Goal: Task Accomplishment & Management: Manage account settings

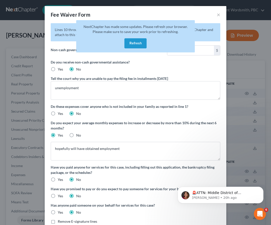
click at [26, 110] on div "Fee Waiver Form × Lines 10 through 16 are replaced by Schedule A/B. Please fill…" at bounding box center [135, 112] width 271 height 225
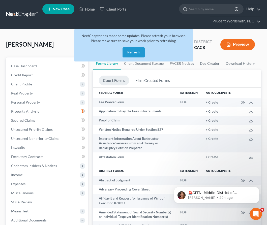
click at [137, 51] on button "Refresh" at bounding box center [134, 52] width 22 height 10
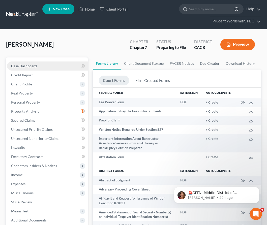
click at [60, 65] on link "Case Dashboard" at bounding box center [47, 66] width 81 height 9
select select "0"
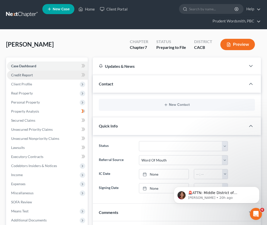
click at [45, 75] on link "Credit Report" at bounding box center [47, 75] width 81 height 9
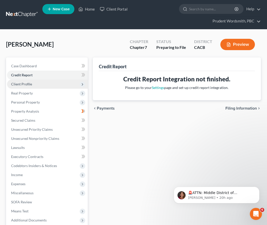
click at [33, 85] on span "Client Profile" at bounding box center [47, 84] width 81 height 9
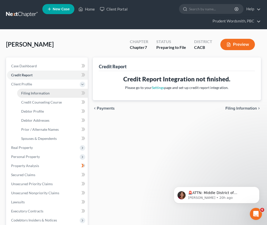
click at [58, 96] on link "Filing Information" at bounding box center [52, 93] width 71 height 9
select select "1"
select select "0"
select select "7"
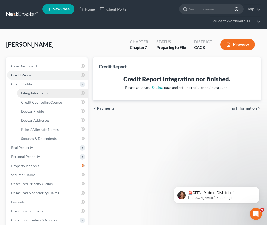
select select "4"
select select "1"
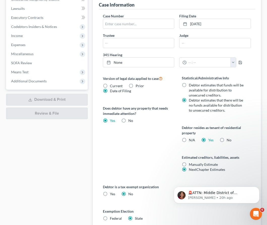
scroll to position [8, 0]
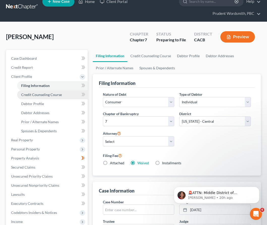
click at [51, 95] on span "Credit Counseling Course" at bounding box center [41, 95] width 41 height 4
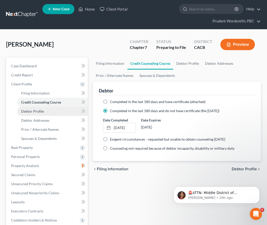
click at [46, 111] on link "Debtor Profile" at bounding box center [52, 111] width 71 height 9
select select "2"
select select "0"
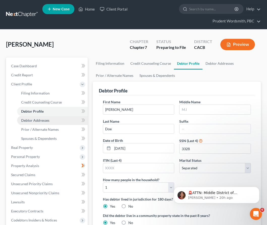
click at [48, 120] on span "Debtor Addresses" at bounding box center [35, 120] width 28 height 4
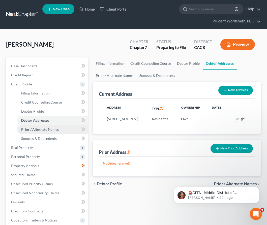
click at [48, 130] on span "Prior / Alternate Names" at bounding box center [40, 129] width 38 height 4
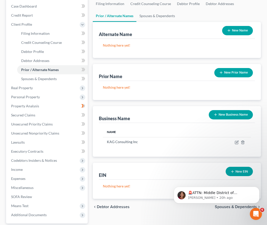
scroll to position [7, 0]
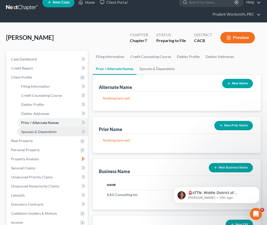
click at [42, 132] on span "Spouses & Dependents" at bounding box center [39, 132] width 36 height 4
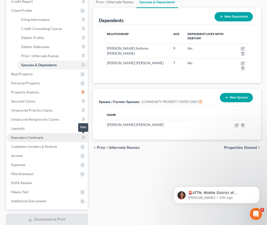
scroll to position [83, 0]
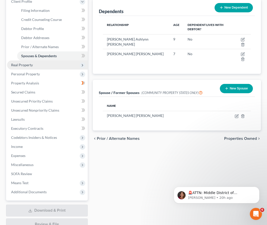
click at [35, 64] on span "Real Property" at bounding box center [47, 64] width 81 height 9
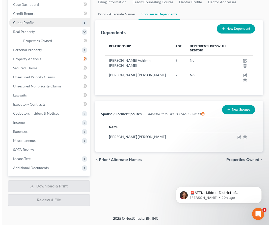
scroll to position [0, 0]
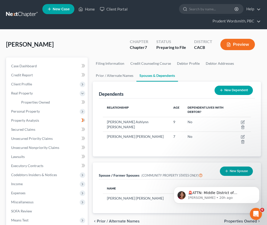
click at [234, 44] on button "Preview" at bounding box center [237, 44] width 35 height 11
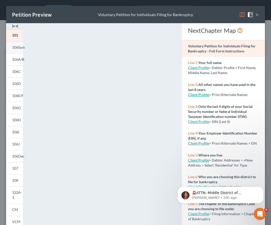
click at [17, 47] on span "106Sum" at bounding box center [18, 47] width 13 height 4
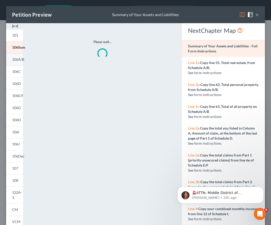
click at [18, 61] on span "106A/B" at bounding box center [18, 59] width 12 height 4
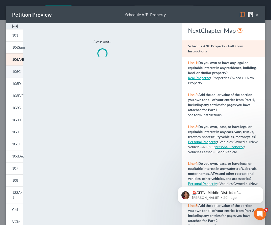
click at [15, 71] on span "106C" at bounding box center [16, 71] width 9 height 4
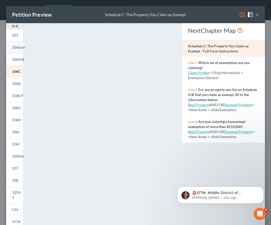
click at [17, 48] on span "106Sum" at bounding box center [18, 47] width 13 height 4
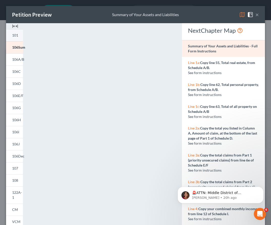
click at [15, 35] on span "101" at bounding box center [15, 35] width 6 height 4
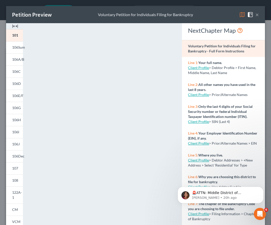
scroll to position [59, 0]
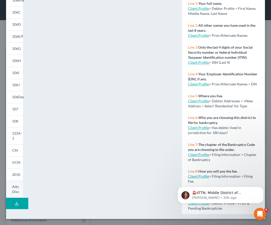
click at [12, 188] on link "Atty Disc" at bounding box center [14, 189] width 17 height 17
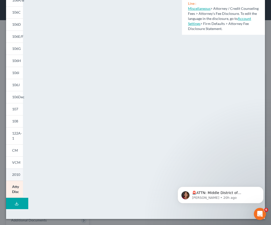
click at [15, 177] on link "2010" at bounding box center [14, 175] width 17 height 12
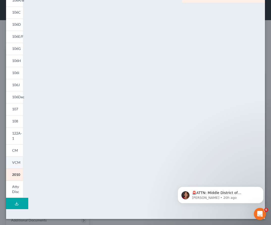
click at [15, 166] on link "VCM" at bounding box center [14, 163] width 17 height 12
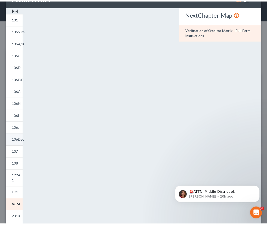
scroll to position [0, 0]
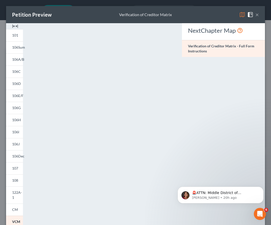
click at [255, 14] on button "×" at bounding box center [257, 15] width 4 height 6
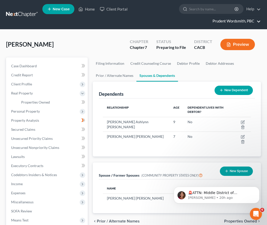
click at [258, 22] on link "Prudent Wordsmith, PBC" at bounding box center [235, 21] width 51 height 9
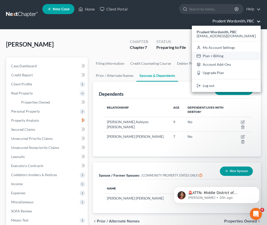
click at [241, 55] on link "Plan + Billing" at bounding box center [226, 56] width 69 height 9
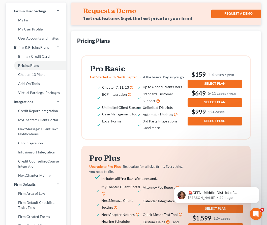
scroll to position [17, 0]
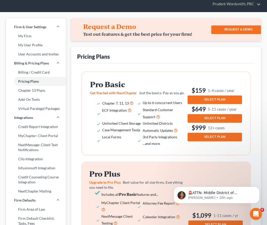
click at [215, 98] on span "SELECT PLAN" at bounding box center [214, 100] width 21 height 4
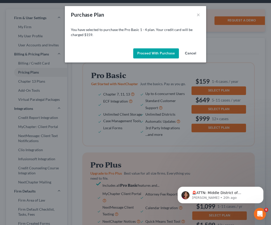
click at [160, 56] on button "Proceed with Purchase" at bounding box center [156, 53] width 46 height 10
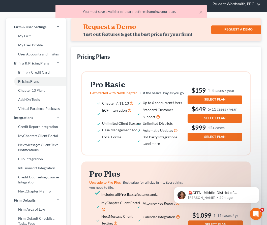
click at [257, 5] on link "Prudent Wordsmith, PBC" at bounding box center [235, 3] width 51 height 9
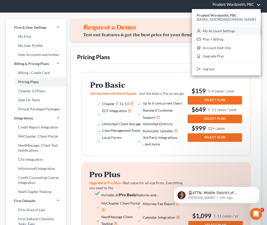
click at [247, 30] on link "My Account Settings" at bounding box center [226, 31] width 69 height 9
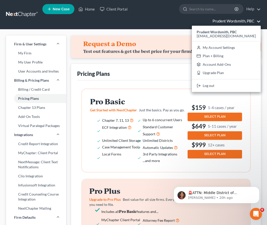
select select "7"
select select "24"
select select "7"
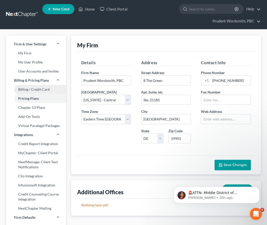
click at [44, 92] on link "Billing / Credit Card" at bounding box center [36, 89] width 60 height 9
select select "7"
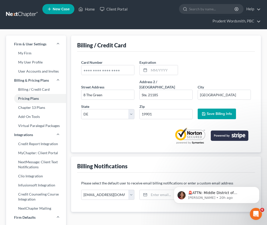
scroll to position [1, 0]
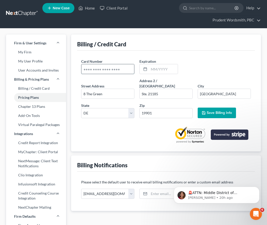
click at [121, 70] on input "text" at bounding box center [107, 69] width 53 height 10
click at [40, 89] on link "Billing / Credit Card" at bounding box center [36, 88] width 60 height 9
click at [43, 88] on link "Billing / Credit Card" at bounding box center [36, 88] width 60 height 9
click at [25, 89] on link "Billing / Credit Card" at bounding box center [36, 88] width 60 height 9
click at [33, 90] on link "Billing / Credit Card" at bounding box center [36, 88] width 60 height 9
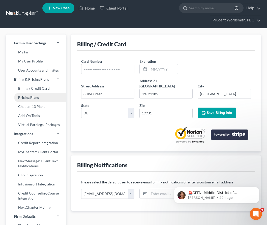
click at [27, 99] on link "Pricing Plans" at bounding box center [36, 97] width 60 height 9
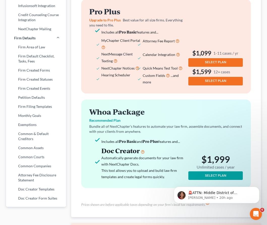
scroll to position [180, 0]
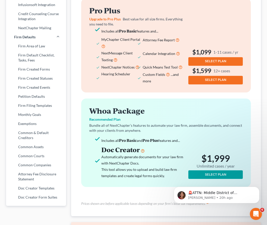
click at [203, 173] on button "SELECT PLAN" at bounding box center [215, 174] width 54 height 9
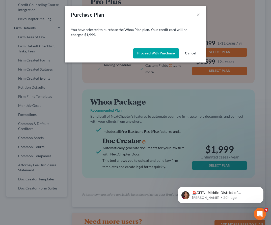
click at [164, 51] on button "Proceed with Purchase" at bounding box center [156, 53] width 46 height 10
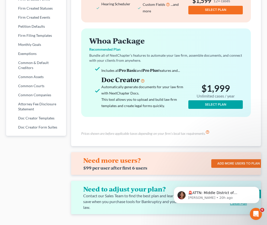
scroll to position [257, 0]
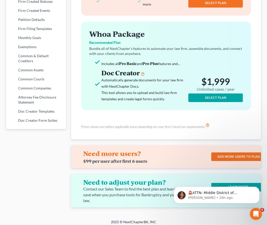
click at [230, 183] on body "🚨ATTN: Middle District of [US_STATE] The court has added a new Credit Counselin…" at bounding box center [216, 193] width 97 height 31
click at [227, 183] on body "🚨ATTN: Middle District of [US_STATE] The court has added a new Credit Counselin…" at bounding box center [216, 193] width 97 height 31
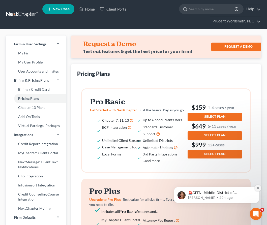
click at [257, 188] on icon "Dismiss notification" at bounding box center [258, 188] width 3 height 3
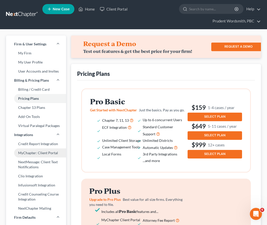
click at [49, 154] on link "MyChapter: Client Portal" at bounding box center [36, 152] width 60 height 9
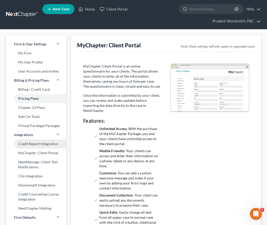
click at [52, 143] on link "Credit Report Integration" at bounding box center [36, 143] width 60 height 9
select select "7"
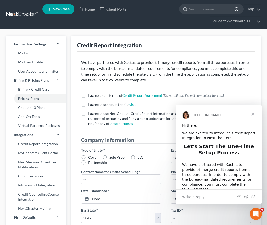
click at [254, 115] on span "Close" at bounding box center [253, 114] width 18 height 18
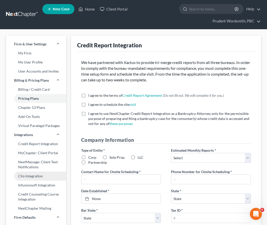
click at [39, 177] on link "Clio Integration" at bounding box center [36, 176] width 60 height 9
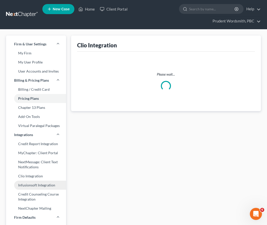
select select "1"
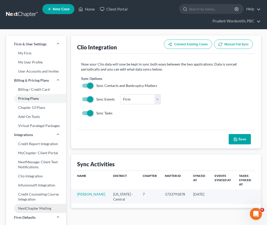
click at [38, 208] on link "NextChapter Mailing" at bounding box center [36, 208] width 60 height 9
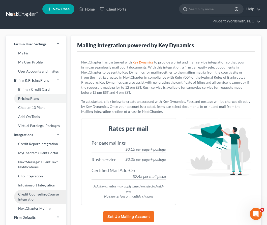
click at [38, 197] on link "Credit Counseling Course Integration" at bounding box center [36, 197] width 60 height 14
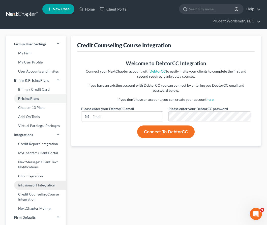
click at [43, 186] on link "Infusionsoft Integration" at bounding box center [36, 185] width 60 height 9
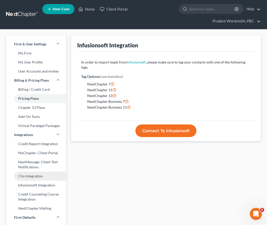
click at [33, 175] on link "Clio Integration" at bounding box center [36, 176] width 60 height 9
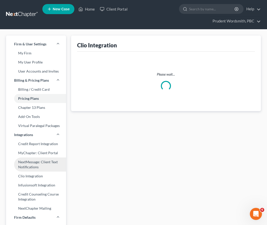
select select "1"
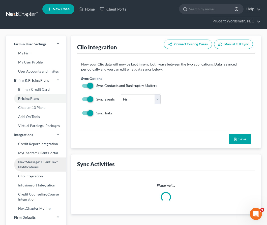
click at [38, 167] on link "NextMessage: Client Text Notifications" at bounding box center [36, 165] width 60 height 14
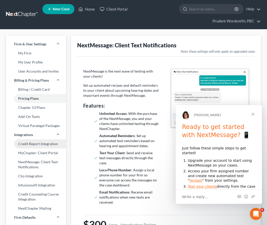
click at [44, 143] on link "Credit Report Integration" at bounding box center [36, 143] width 60 height 9
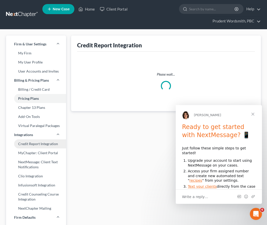
select select "7"
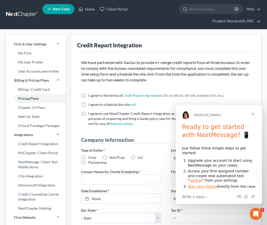
click at [254, 115] on span "Close" at bounding box center [253, 114] width 18 height 18
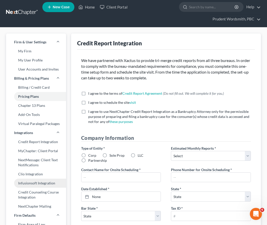
scroll to position [3, 0]
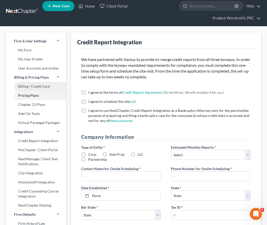
click at [40, 85] on link "Billing / Credit Card" at bounding box center [36, 86] width 60 height 9
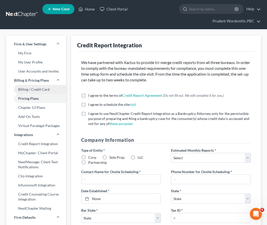
select select "7"
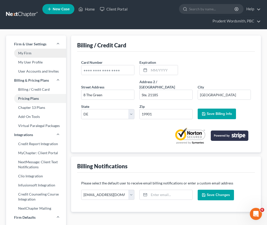
click at [40, 53] on link "My Firm" at bounding box center [36, 53] width 60 height 9
select select "7"
select select "24"
select select "7"
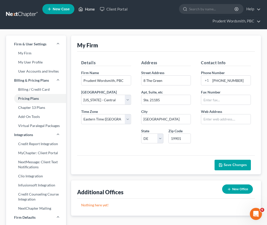
click at [93, 11] on link "Home" at bounding box center [86, 9] width 21 height 9
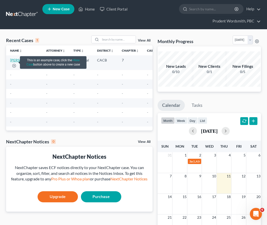
click at [16, 62] on link "[PERSON_NAME]" at bounding box center [24, 60] width 28 height 4
select select "0"
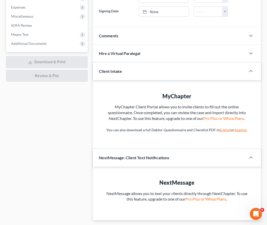
scroll to position [178, 0]
